Goal: Task Accomplishment & Management: Manage account settings

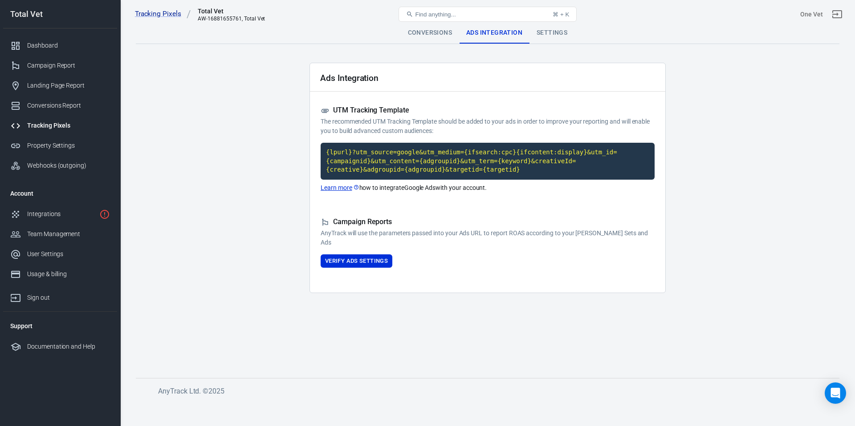
click at [441, 119] on p "The recommended UTM Tracking Template should be added to your ads in order to i…" at bounding box center [487, 126] width 334 height 19
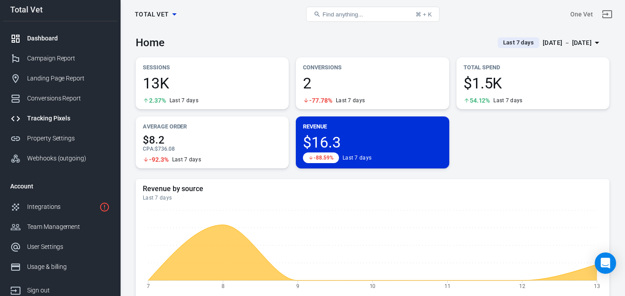
scroll to position [4, 0]
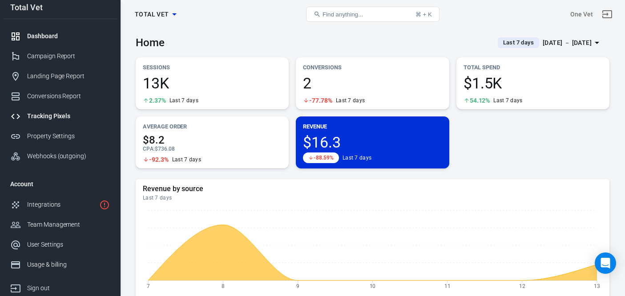
click at [62, 113] on div "Tracking Pixels" at bounding box center [68, 116] width 83 height 9
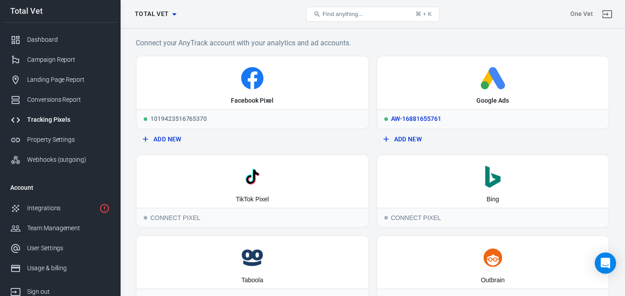
click at [498, 93] on div "Google Ads" at bounding box center [493, 83] width 232 height 53
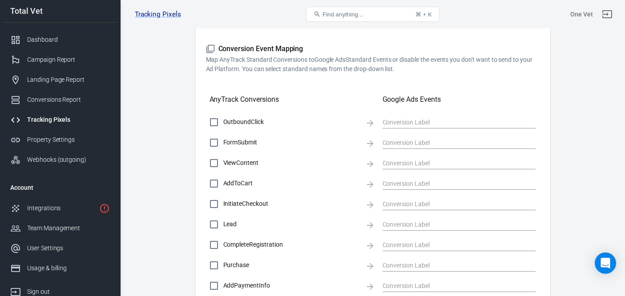
scroll to position [266, 0]
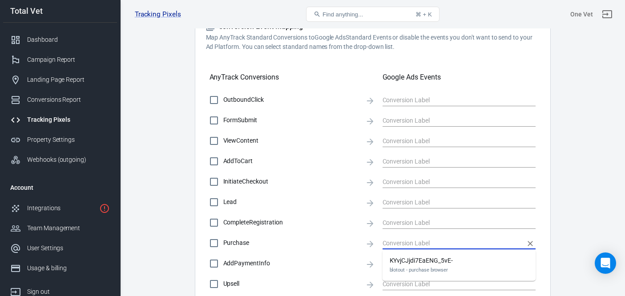
click at [397, 242] on input "text" at bounding box center [453, 243] width 140 height 11
click at [433, 243] on input "text" at bounding box center [453, 243] width 140 height 11
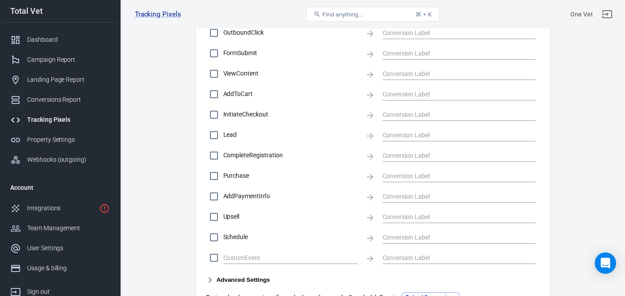
scroll to position [379, 0]
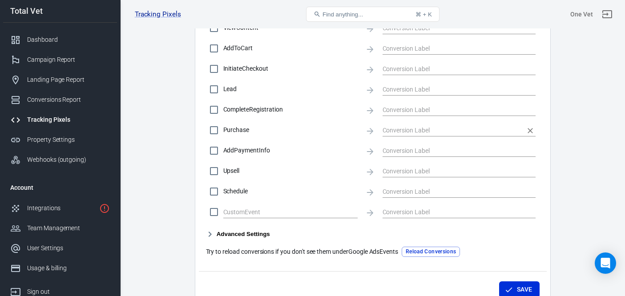
click at [436, 138] on div at bounding box center [460, 129] width 154 height 17
click at [438, 134] on input "text" at bounding box center [453, 130] width 140 height 11
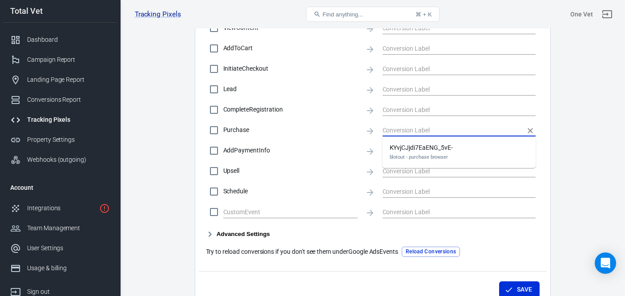
click at [416, 133] on input "text" at bounding box center [453, 130] width 140 height 11
click at [437, 126] on input "text" at bounding box center [453, 130] width 140 height 11
click at [437, 134] on input "text" at bounding box center [453, 130] width 140 height 11
click at [444, 133] on input "text" at bounding box center [453, 130] width 140 height 11
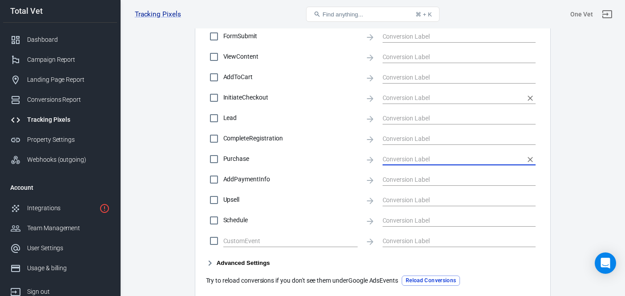
scroll to position [348, 0]
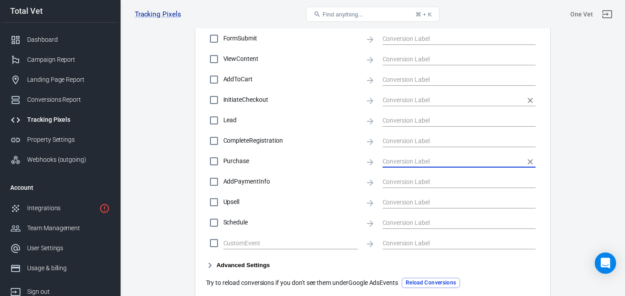
click at [487, 105] on input "text" at bounding box center [453, 99] width 140 height 11
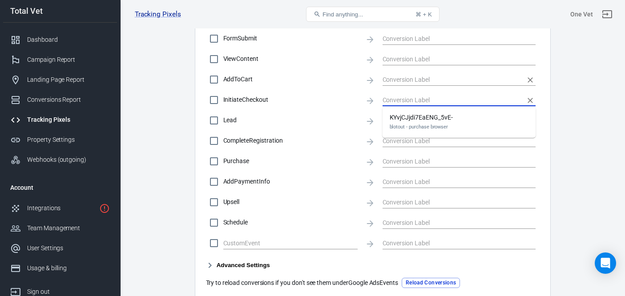
click at [473, 82] on input "text" at bounding box center [453, 79] width 140 height 11
click at [597, 131] on main "Conversions Ads Integration Settings Conversions Settings Account Connection Co…" at bounding box center [373, 8] width 474 height 666
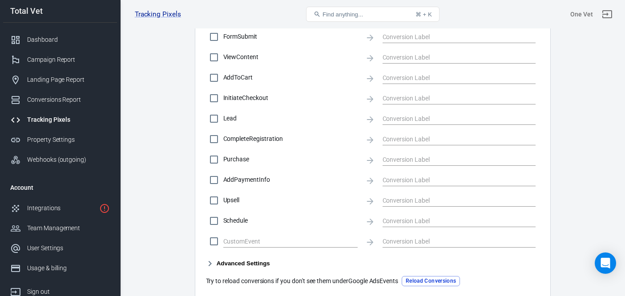
scroll to position [430, 0]
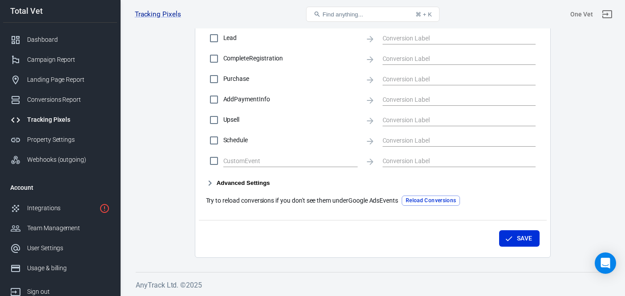
click at [421, 201] on button "Reload Conversions" at bounding box center [431, 201] width 58 height 10
click at [424, 75] on input "text" at bounding box center [453, 78] width 140 height 11
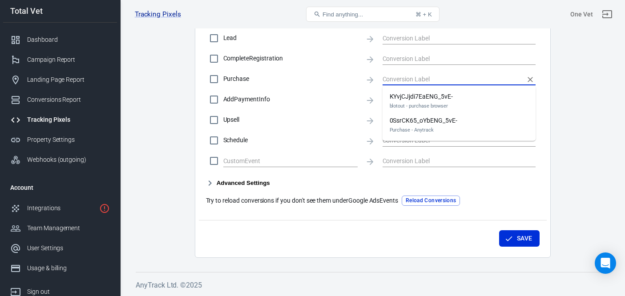
click at [421, 121] on div "0SsrCK65_oYbENG_5vE- Purchase - Anytrack" at bounding box center [424, 125] width 68 height 19
checkbox input "true"
type input "0SsrCK65_oYbENG_5vE-"
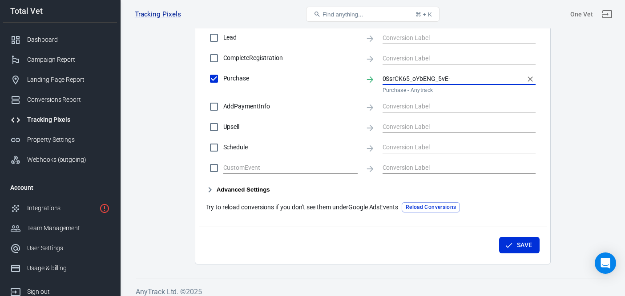
click at [521, 243] on button "Save" at bounding box center [519, 245] width 41 height 16
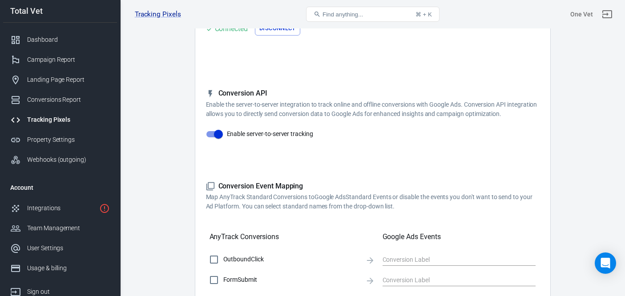
scroll to position [0, 0]
